Goal: Information Seeking & Learning: Check status

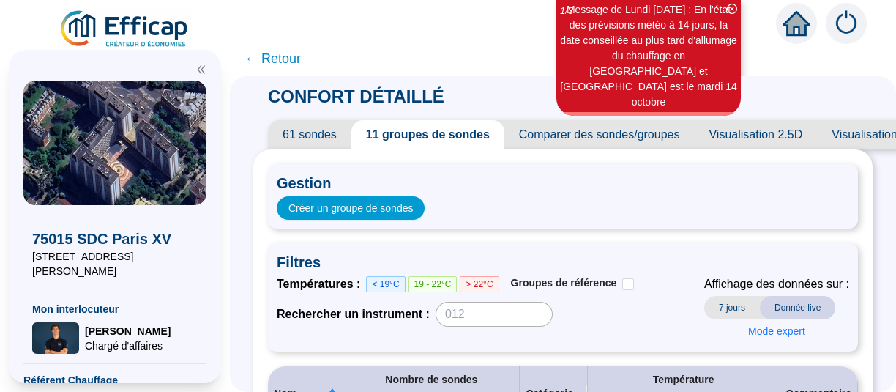
scroll to position [545, 0]
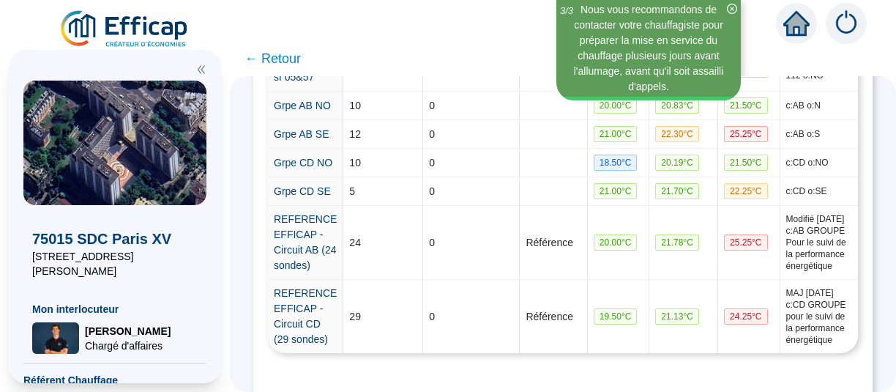
click at [297, 56] on span "← Retour" at bounding box center [273, 58] width 56 height 21
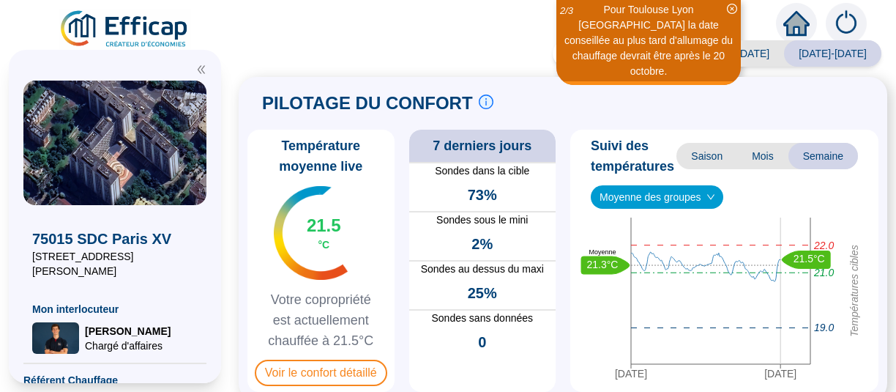
click at [826, 56] on span "[DATE]-[DATE]" at bounding box center [832, 53] width 97 height 26
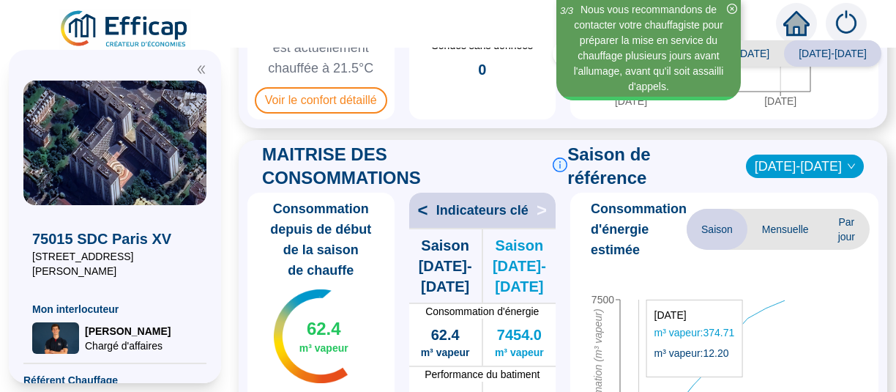
scroll to position [545, 0]
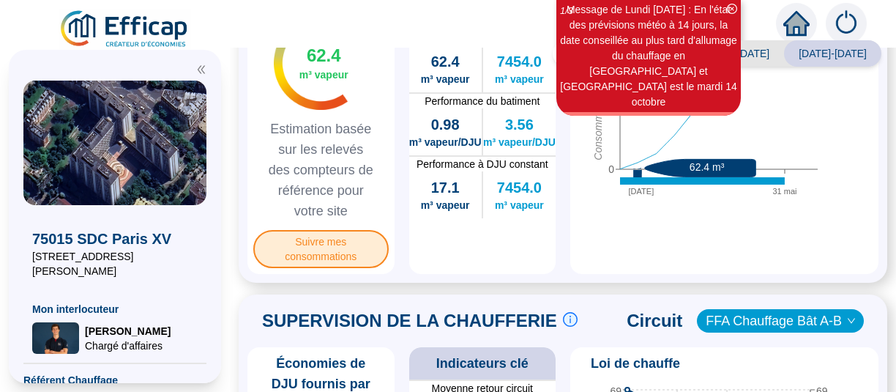
click at [332, 268] on span "Suivre mes consommations" at bounding box center [320, 249] width 135 height 38
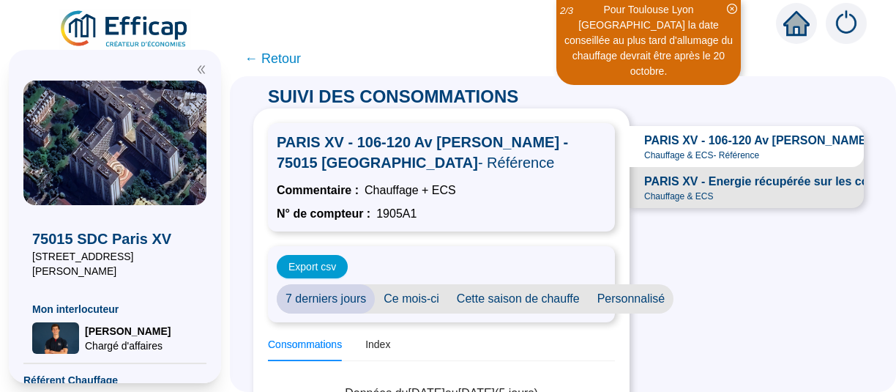
click at [734, 190] on span "PARIS XV - Energie récupérée sur les condensats" at bounding box center [782, 182] width 276 height 18
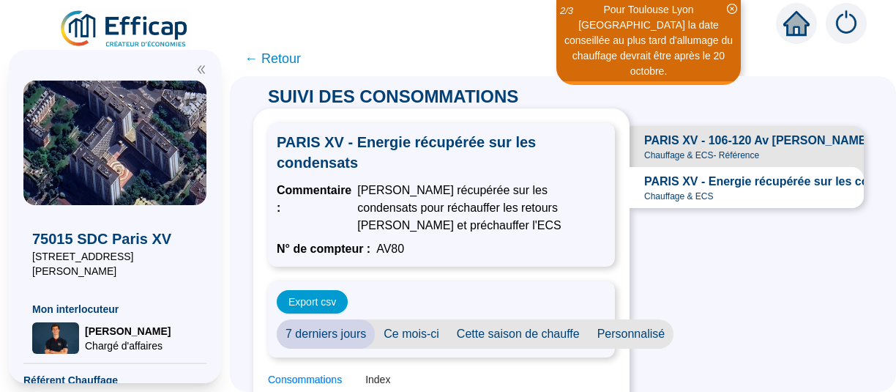
scroll to position [91, 0]
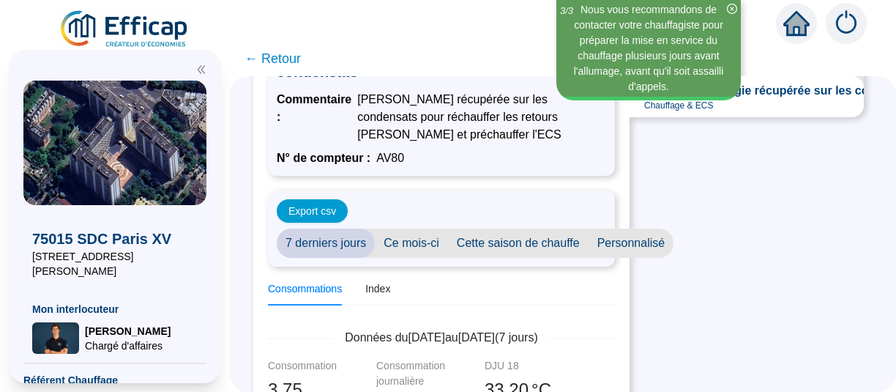
click at [496, 241] on span "Cette saison de chauffe" at bounding box center [518, 242] width 141 height 29
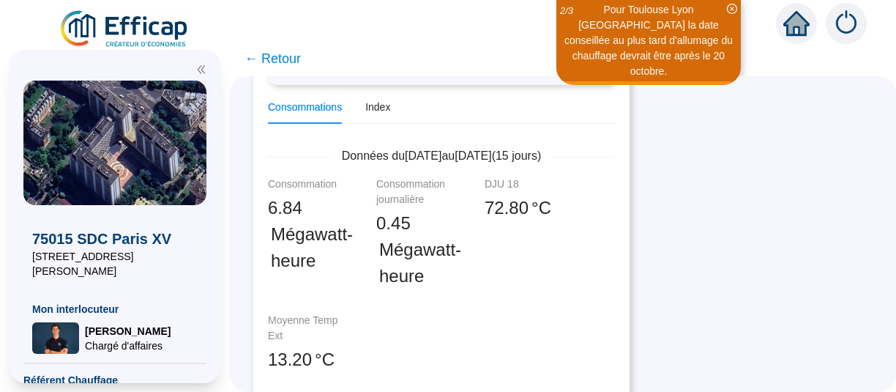
scroll to position [0, 0]
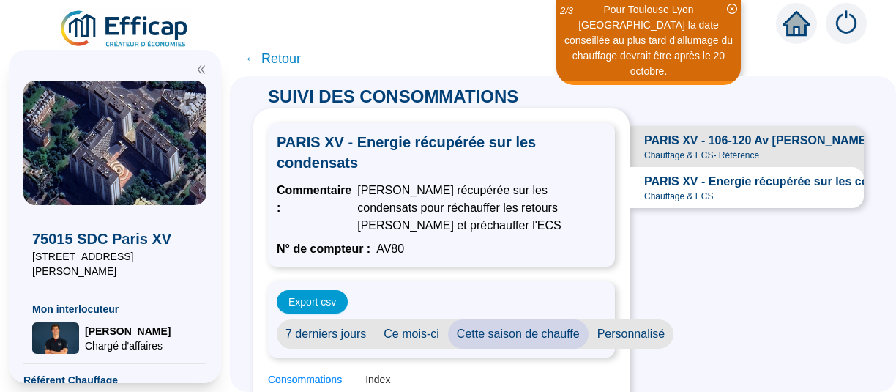
click at [643, 333] on span "Personnalisé" at bounding box center [632, 333] width 86 height 29
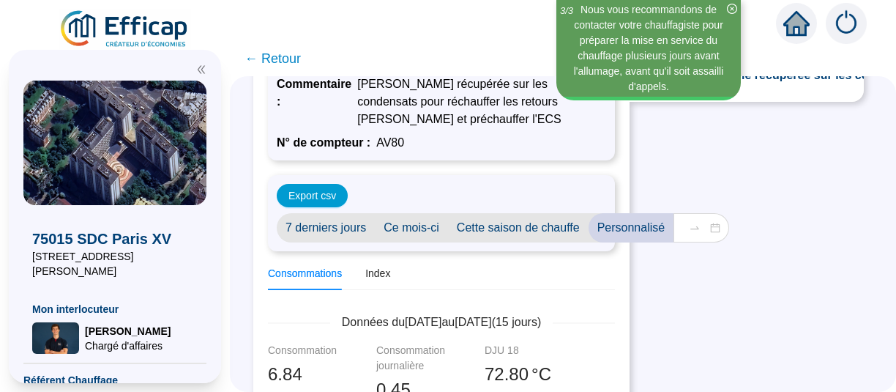
scroll to position [182, 0]
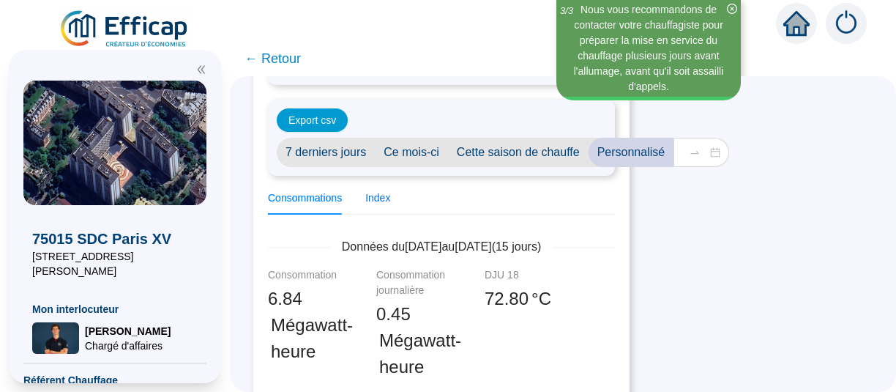
click at [384, 200] on div "Index" at bounding box center [377, 197] width 25 height 15
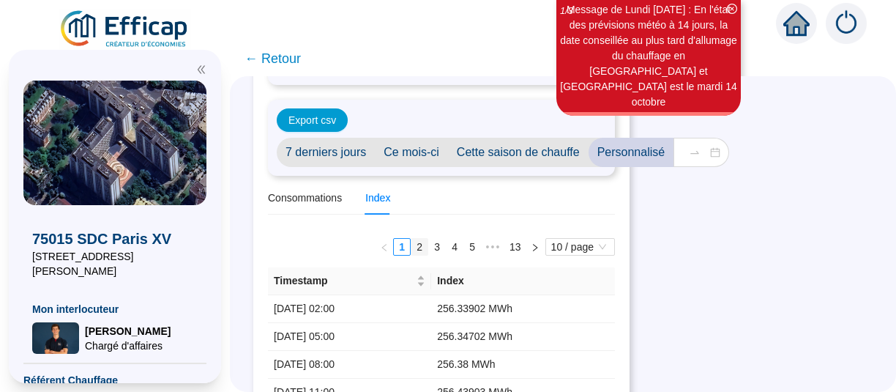
click at [411, 245] on link "2" at bounding box center [419, 247] width 16 height 16
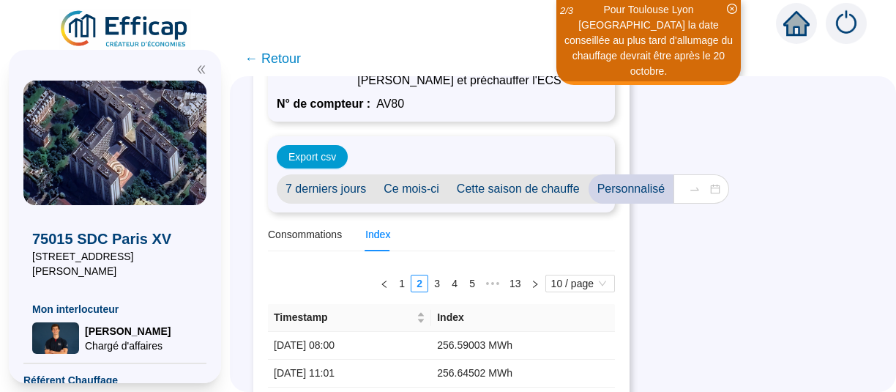
scroll to position [116, 0]
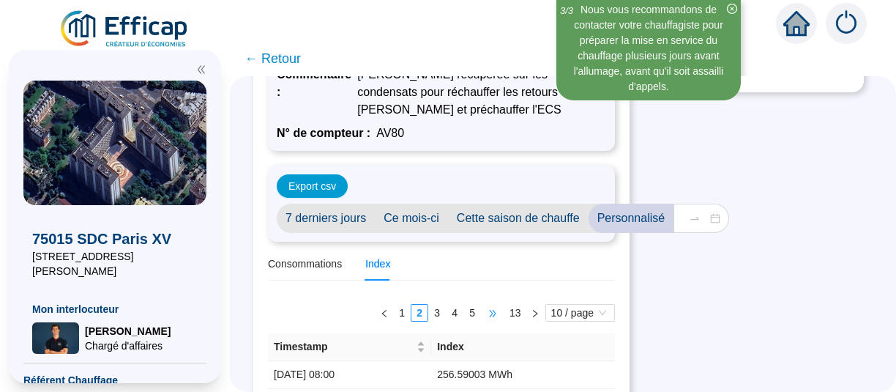
click at [485, 311] on span "•••" at bounding box center [492, 313] width 23 height 18
click at [464, 311] on link "9" at bounding box center [472, 313] width 16 height 16
click at [512, 314] on link "13" at bounding box center [515, 313] width 21 height 16
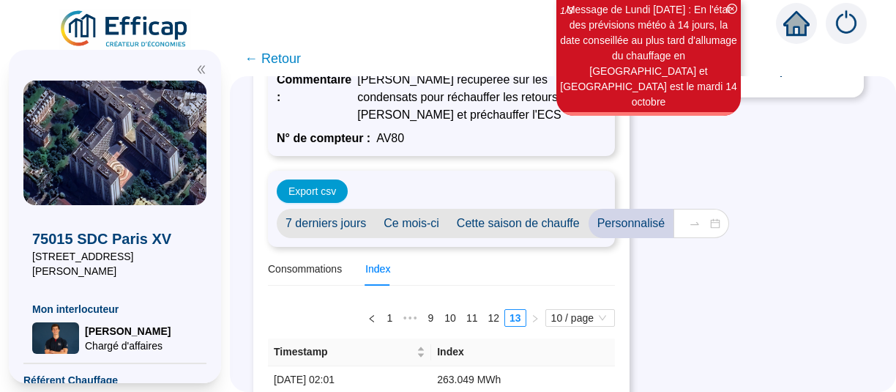
scroll to position [0, 0]
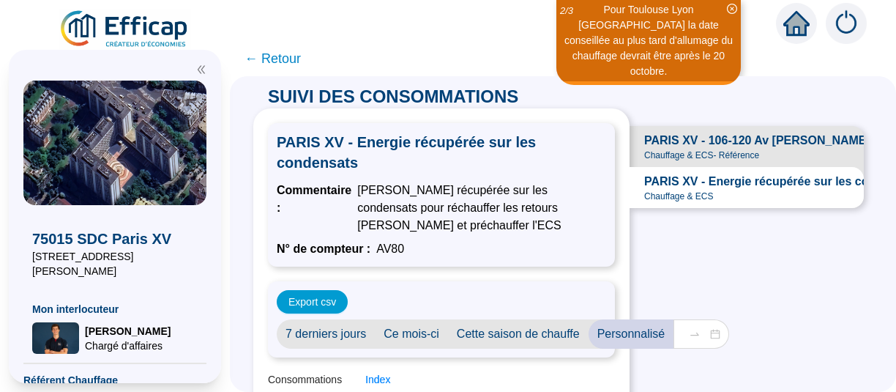
click at [295, 59] on span "← Retour" at bounding box center [273, 58] width 56 height 21
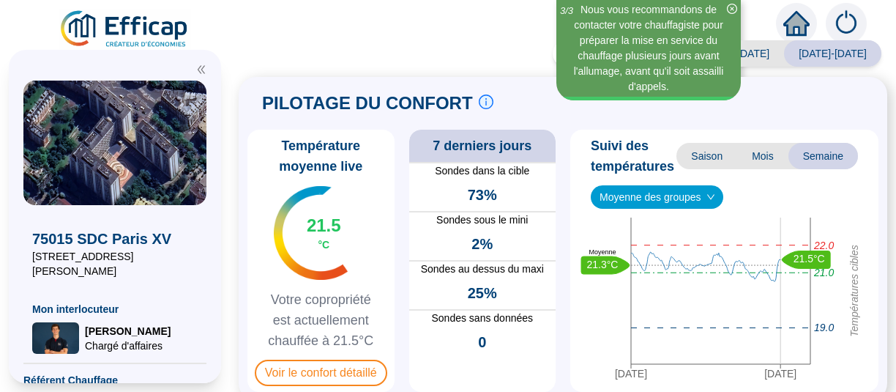
click at [748, 53] on span "[DATE]-[DATE]" at bounding box center [735, 53] width 97 height 26
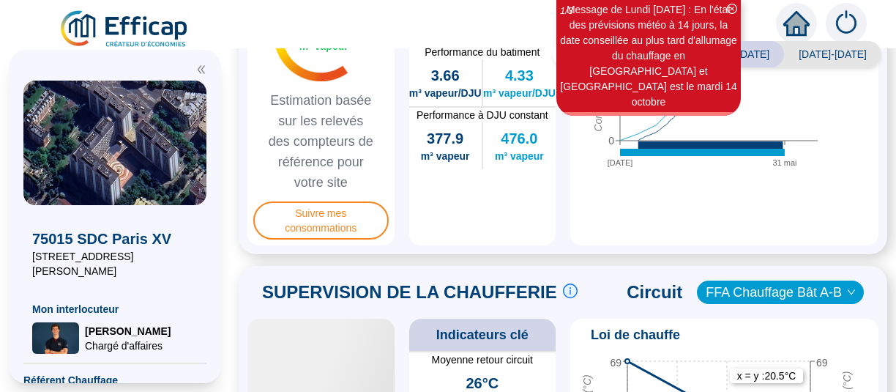
scroll to position [636, 0]
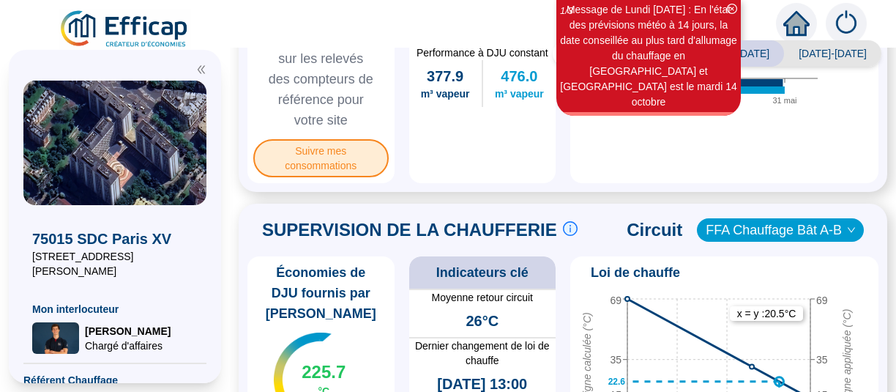
click at [329, 177] on span "Suivre mes consommations" at bounding box center [320, 158] width 135 height 38
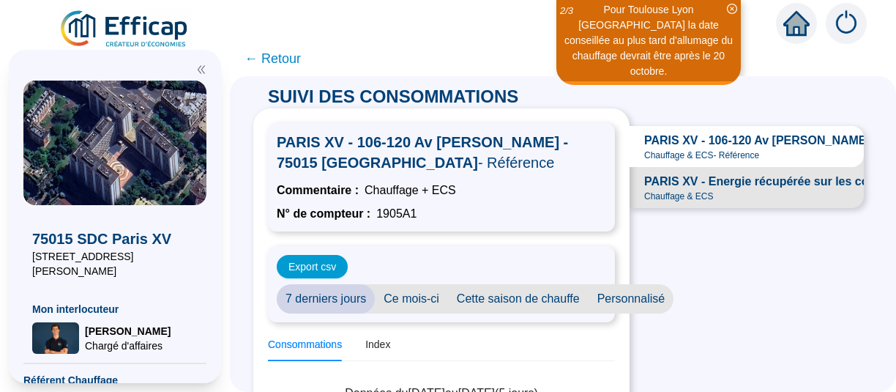
click at [727, 190] on span "PARIS XV - Energie récupérée sur les condensats" at bounding box center [782, 182] width 276 height 18
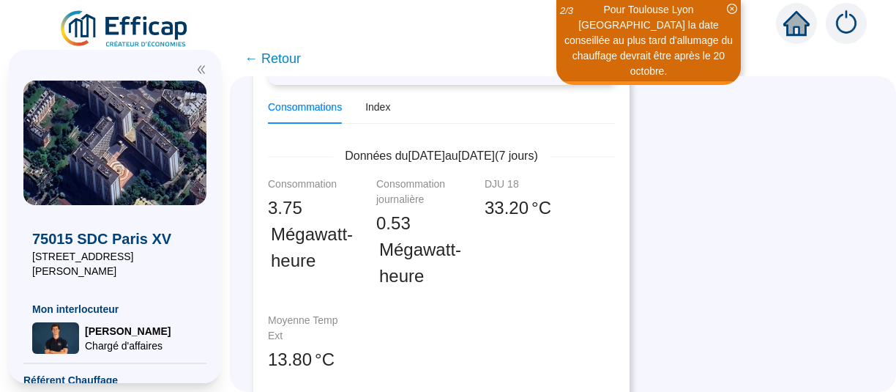
scroll to position [91, 0]
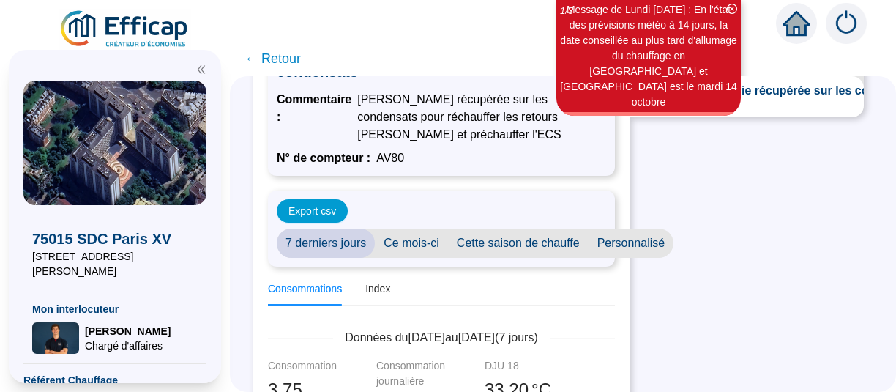
click at [630, 241] on span "Personnalisé" at bounding box center [632, 242] width 86 height 29
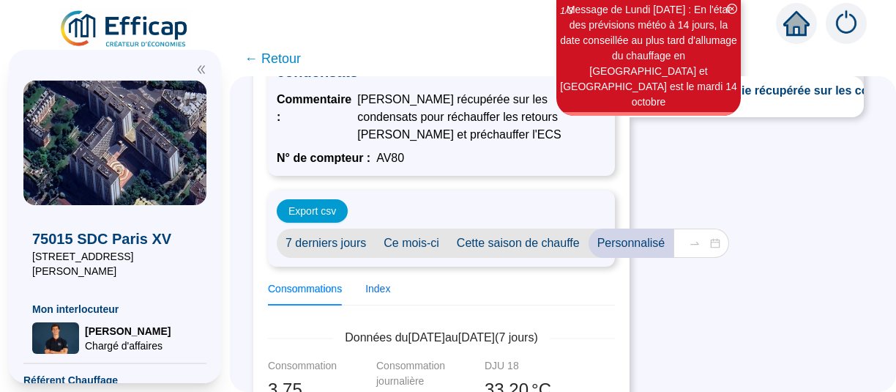
click at [390, 288] on div "Index" at bounding box center [377, 288] width 25 height 15
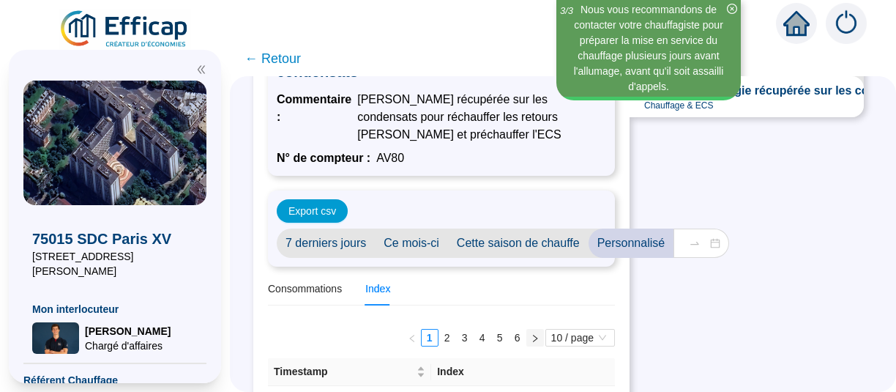
click at [531, 339] on icon "right" at bounding box center [535, 338] width 9 height 9
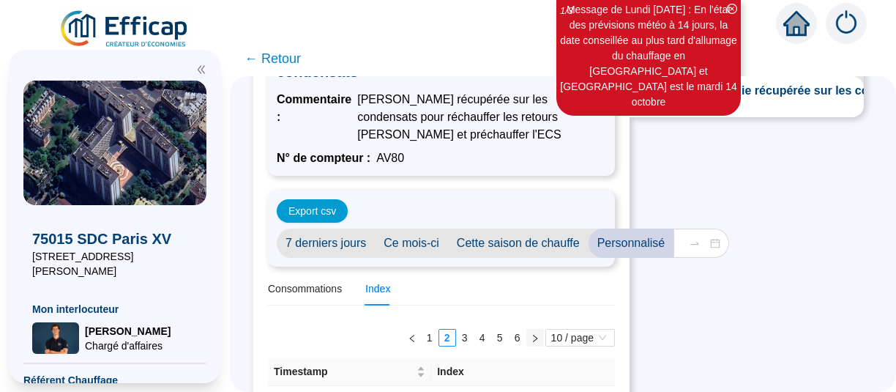
click at [531, 338] on icon "right" at bounding box center [535, 338] width 9 height 9
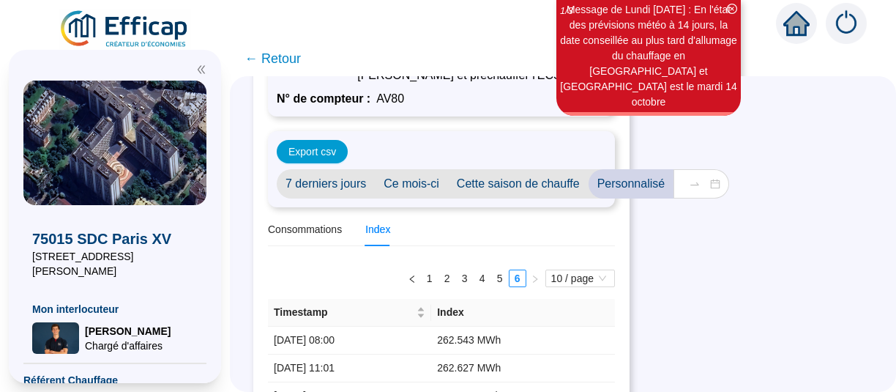
scroll to position [272, 0]
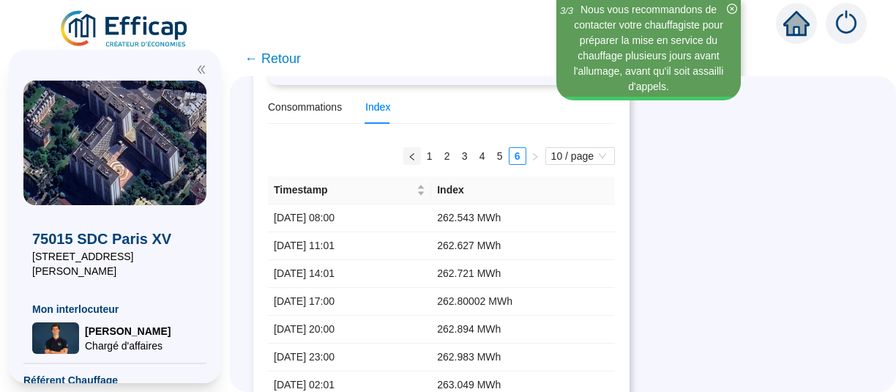
click at [408, 157] on icon "left" at bounding box center [412, 156] width 9 height 9
click at [422, 157] on link "1" at bounding box center [430, 156] width 16 height 16
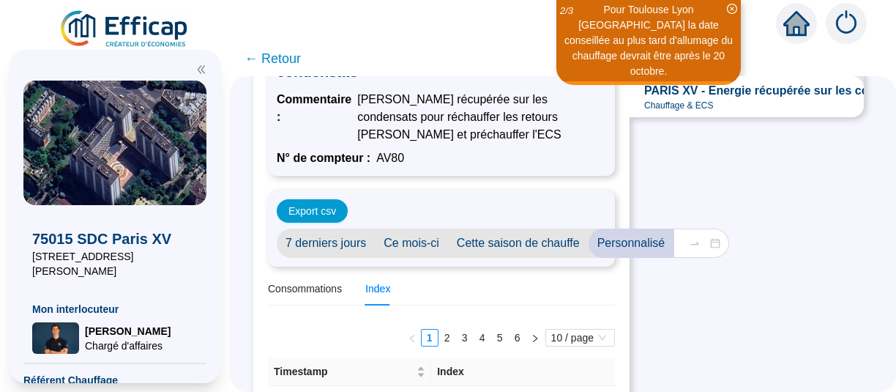
scroll to position [0, 0]
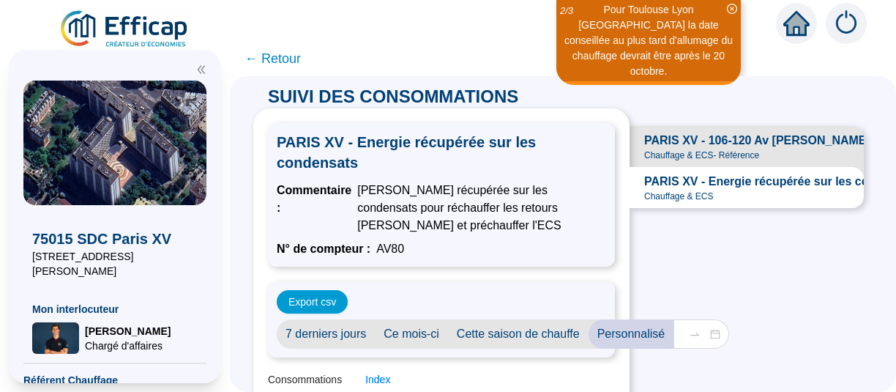
click at [707, 152] on span "Chauffage & ECS - Référence" at bounding box center [701, 155] width 115 height 12
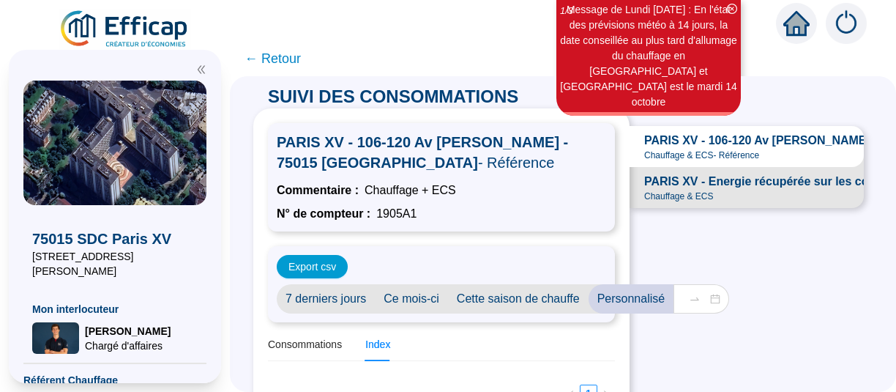
click at [786, 148] on span "PARIS XV - 106-120 Av [PERSON_NAME] - 75015 [GEOGRAPHIC_DATA]" at bounding box center [843, 141] width 398 height 18
click at [718, 146] on span "PARIS XV - 106-120 Av [PERSON_NAME] - 75015 [GEOGRAPHIC_DATA]" at bounding box center [843, 141] width 398 height 18
click at [716, 154] on span "Chauffage & ECS - Référence" at bounding box center [701, 155] width 115 height 12
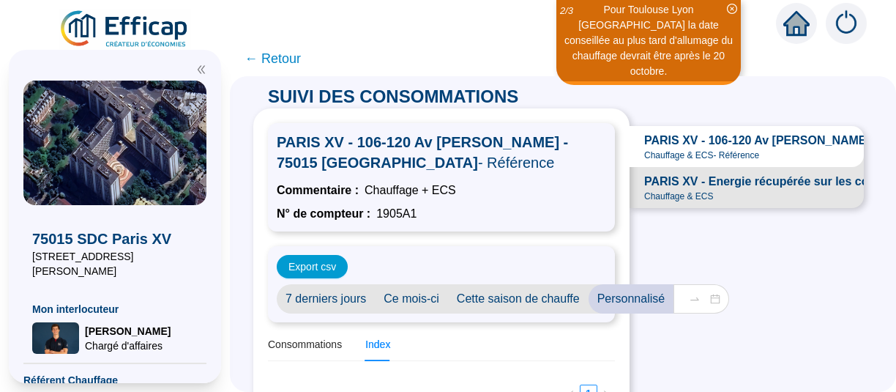
click at [673, 147] on span "PARIS XV - 106-120 Av [PERSON_NAME] - 75015 [GEOGRAPHIC_DATA]" at bounding box center [843, 141] width 398 height 18
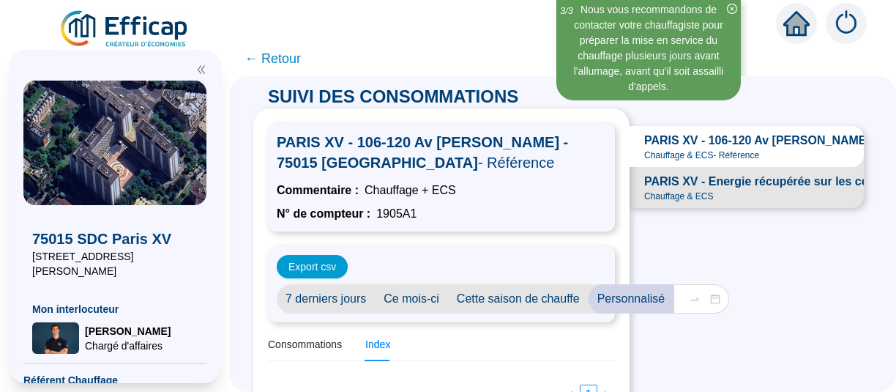
click at [674, 138] on span "PARIS XV - 106-120 Av [PERSON_NAME] - 75015 [GEOGRAPHIC_DATA]" at bounding box center [843, 141] width 398 height 18
click at [683, 190] on span "PARIS XV - Energie récupérée sur les condensats" at bounding box center [782, 182] width 276 height 18
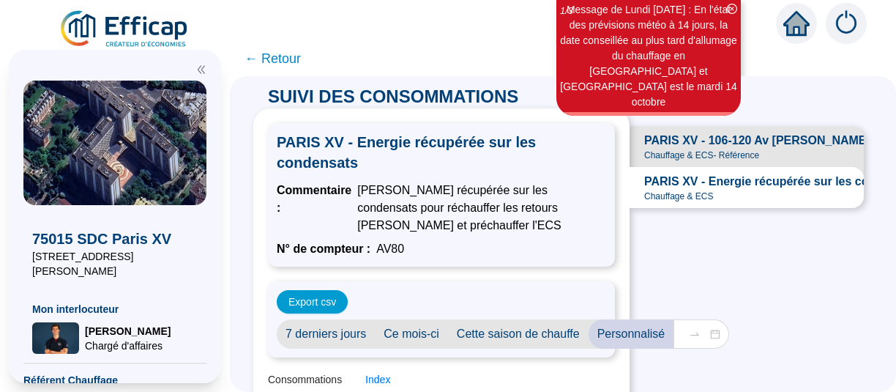
click at [715, 190] on span "PARIS XV - Energie récupérée sur les condensats" at bounding box center [782, 182] width 276 height 18
click at [715, 144] on span "PARIS XV - 106-120 Av [PERSON_NAME] - 75015 [GEOGRAPHIC_DATA]" at bounding box center [843, 141] width 398 height 18
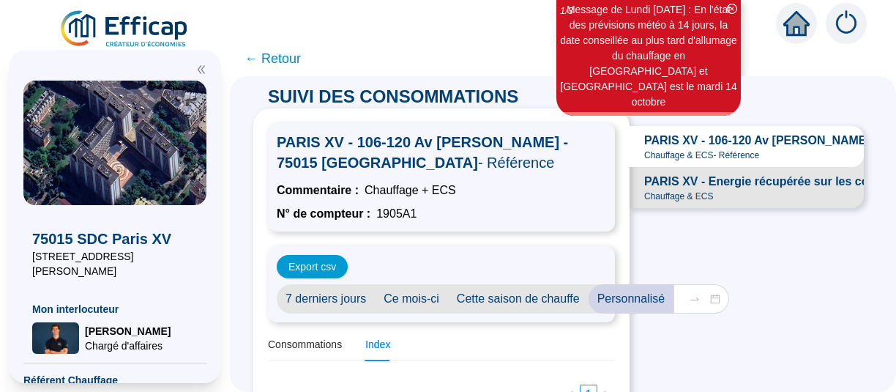
click at [723, 190] on span "PARIS XV - Energie récupérée sur les condensats" at bounding box center [782, 182] width 276 height 18
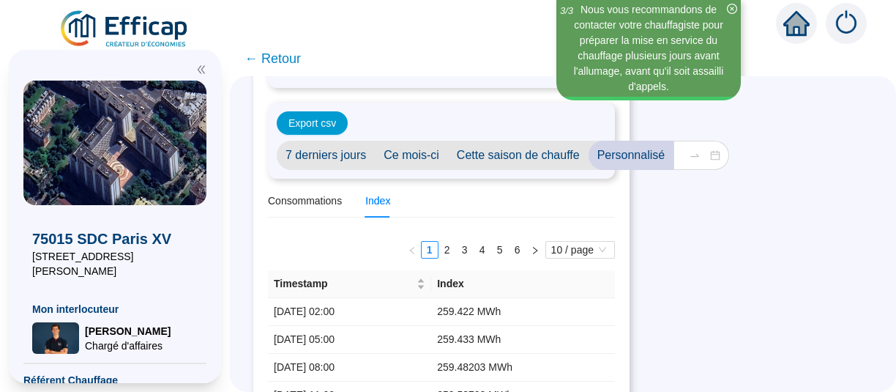
scroll to position [182, 0]
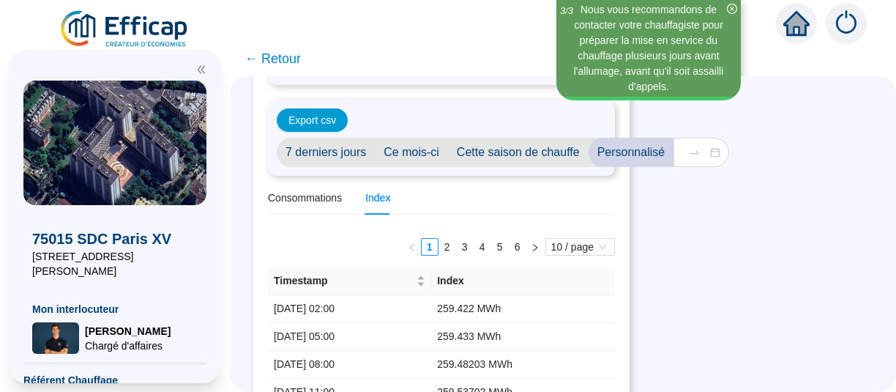
click at [521, 150] on span "Cette saison de chauffe" at bounding box center [518, 152] width 141 height 29
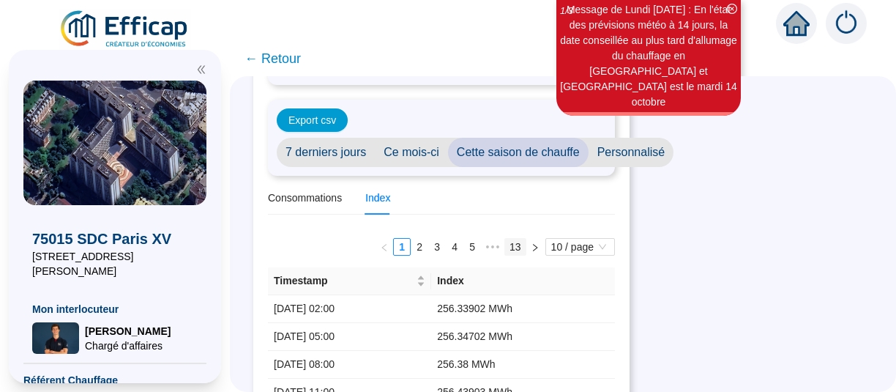
click at [506, 247] on link "13" at bounding box center [515, 247] width 21 height 16
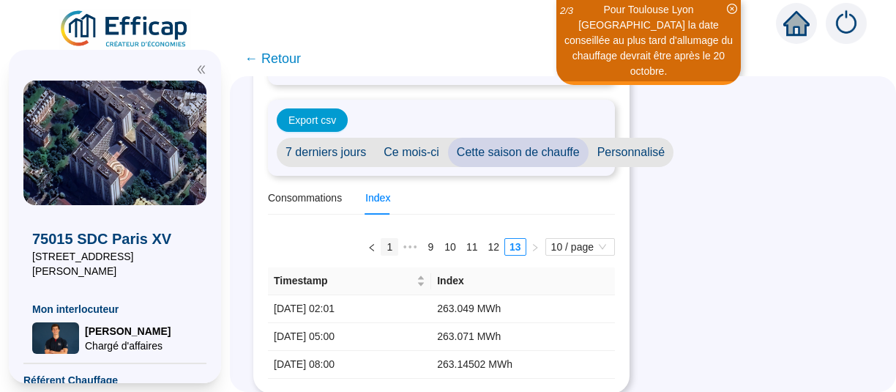
click at [381, 246] on link "1" at bounding box center [389, 247] width 16 height 16
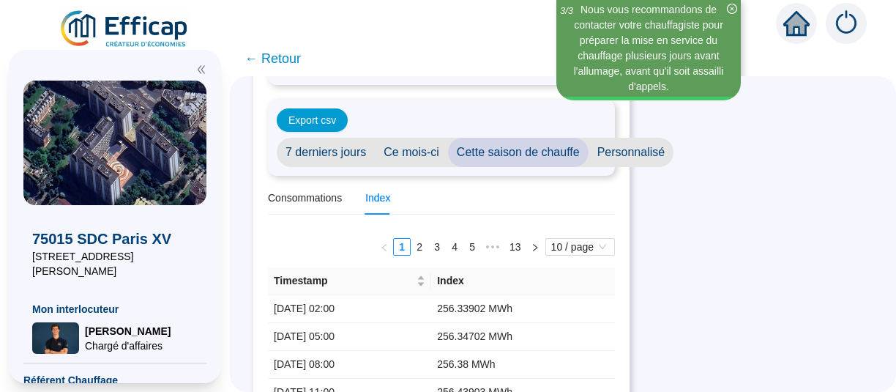
click at [649, 151] on span "Personnalisé" at bounding box center [632, 152] width 86 height 29
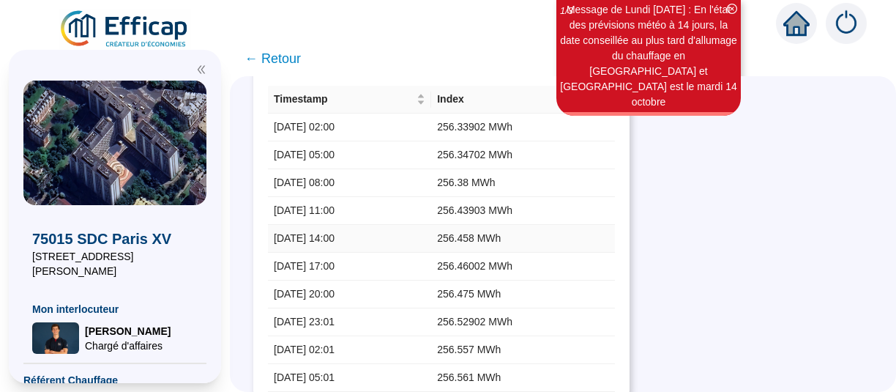
scroll to position [91, 0]
